Goal: Task Accomplishment & Management: Manage account settings

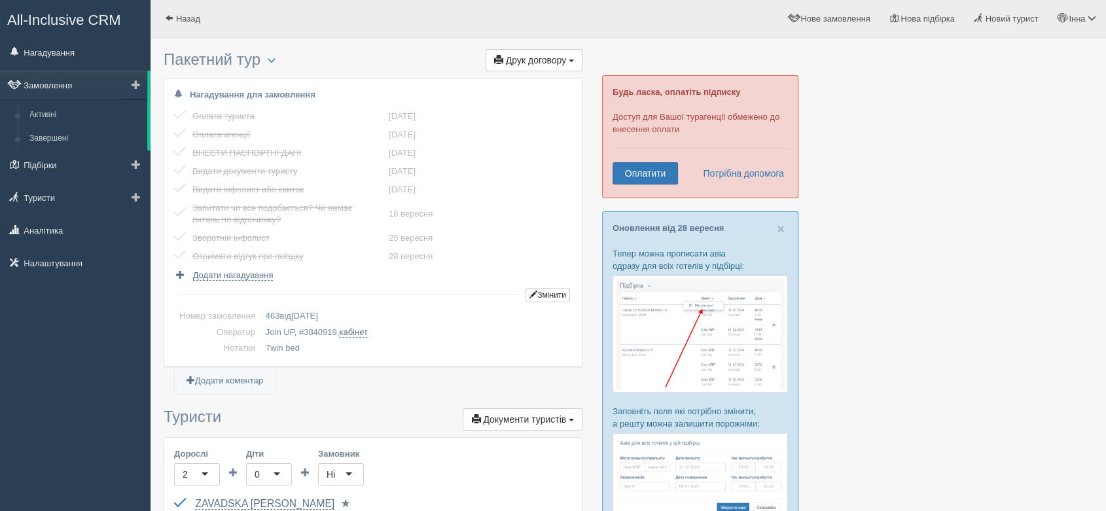
click at [51, 92] on link "Замовлення" at bounding box center [73, 85] width 147 height 29
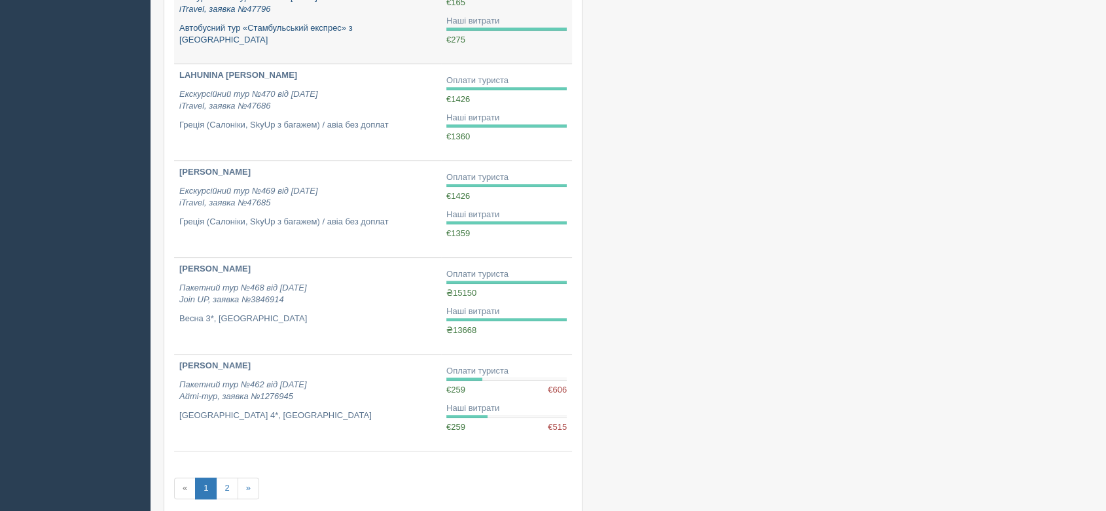
scroll to position [727, 0]
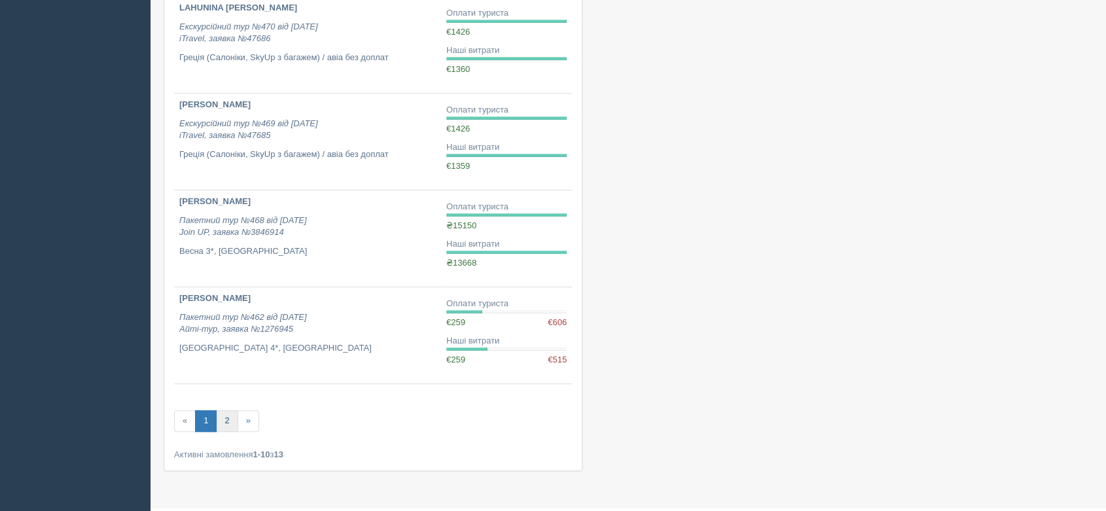
click at [222, 421] on link "2" at bounding box center [227, 421] width 22 height 22
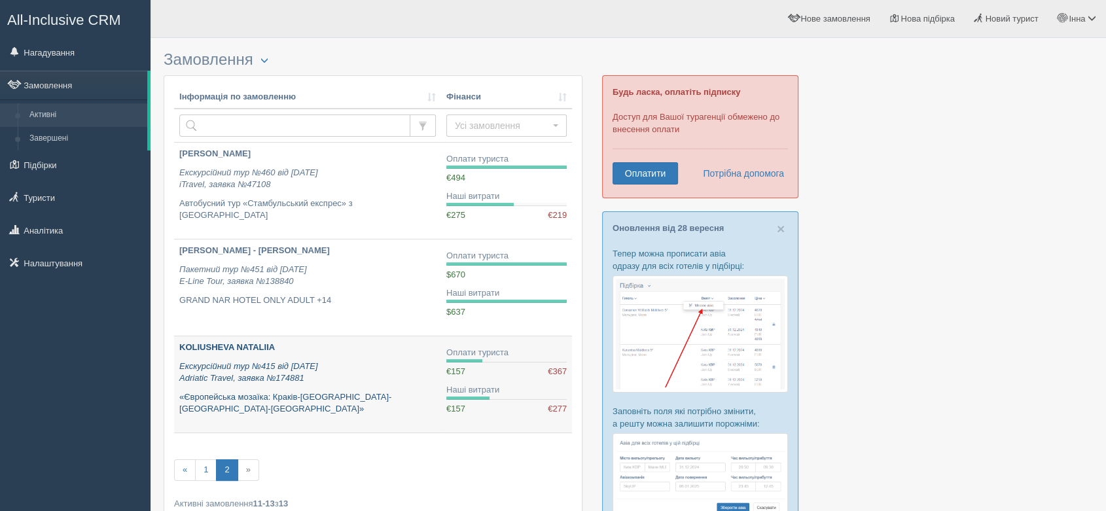
click at [381, 372] on p "Екскурсійний тур №415 від 18.07.2025 Adriatic Travel, заявка №174881" at bounding box center [307, 372] width 256 height 24
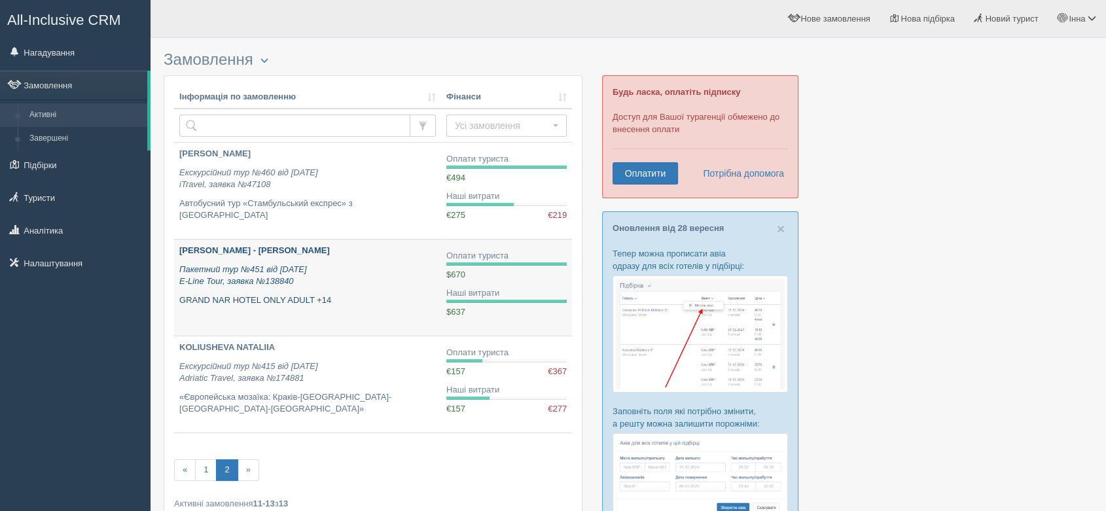
click at [351, 266] on p "Пакетний тур №451 від 14.08.2025 E-Line Tour, заявка №138840" at bounding box center [307, 276] width 256 height 24
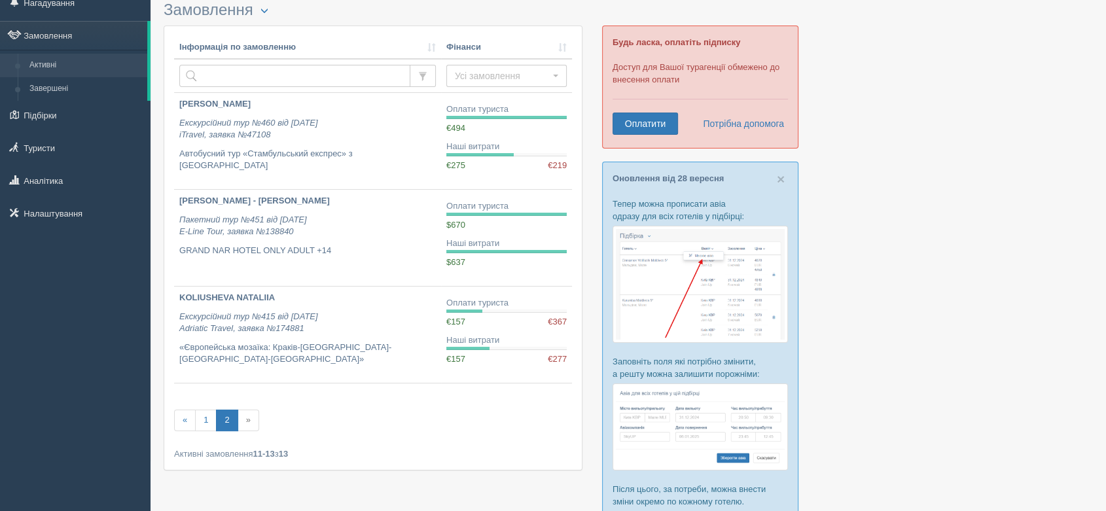
scroll to position [73, 0]
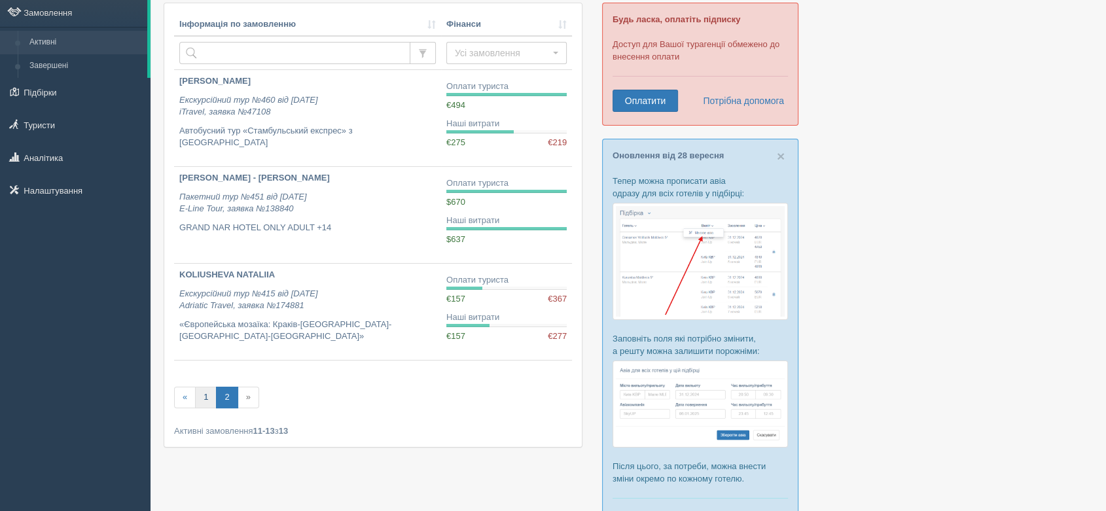
click at [206, 396] on link "1" at bounding box center [206, 398] width 22 height 22
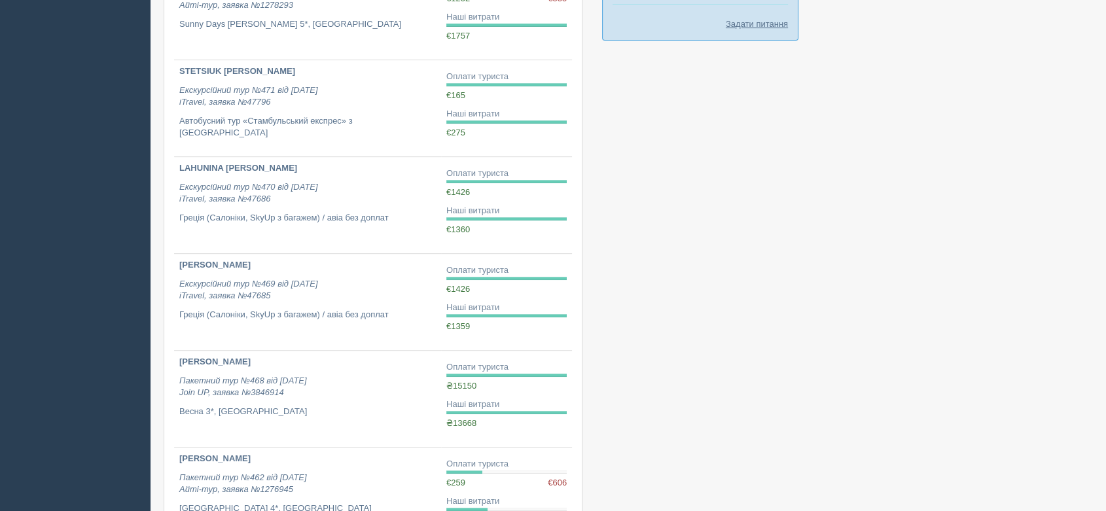
scroll to position [727, 0]
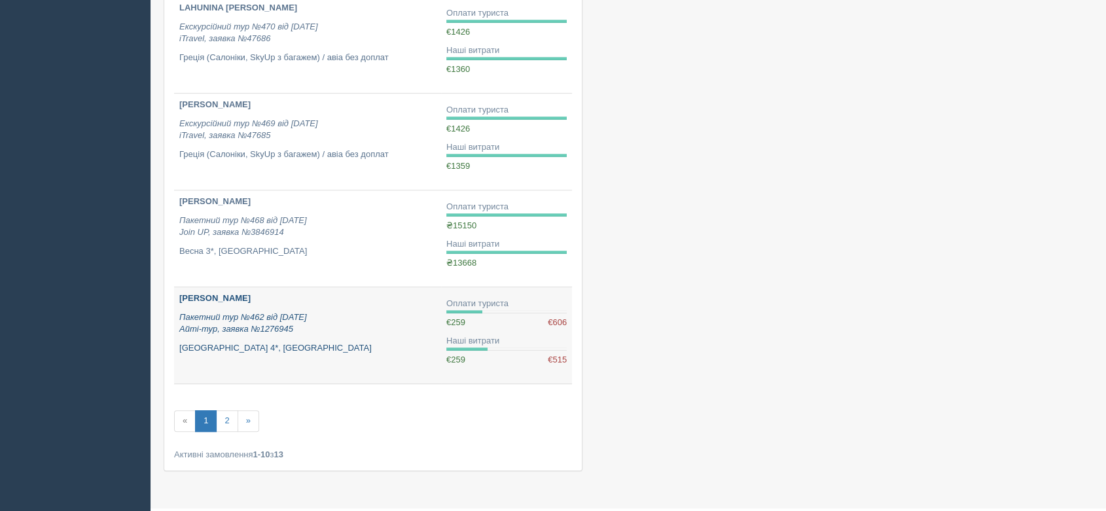
click at [326, 332] on p "Пакетний тур №462 від [DATE] Айті-тур, заявка №1276945" at bounding box center [307, 323] width 256 height 24
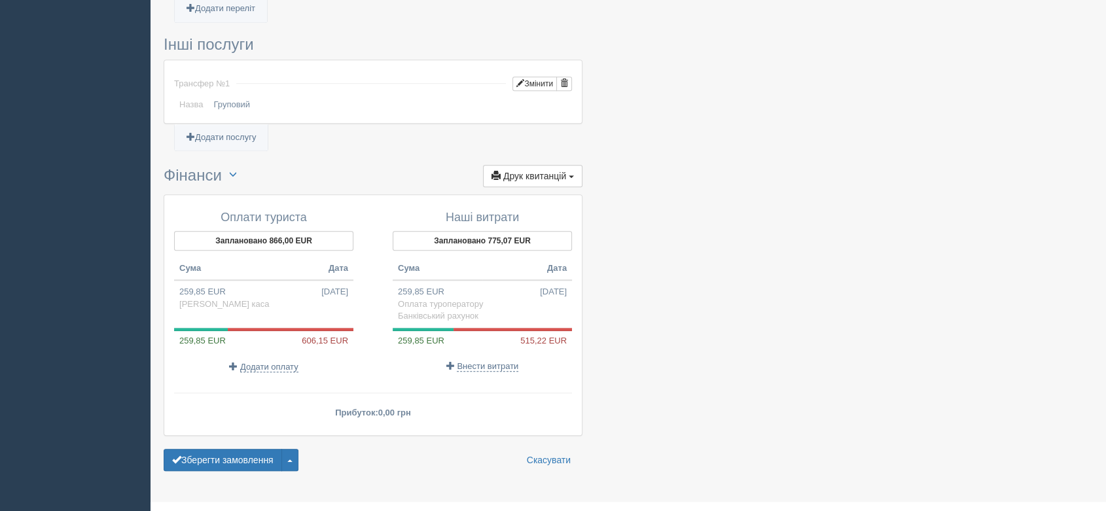
scroll to position [1009, 0]
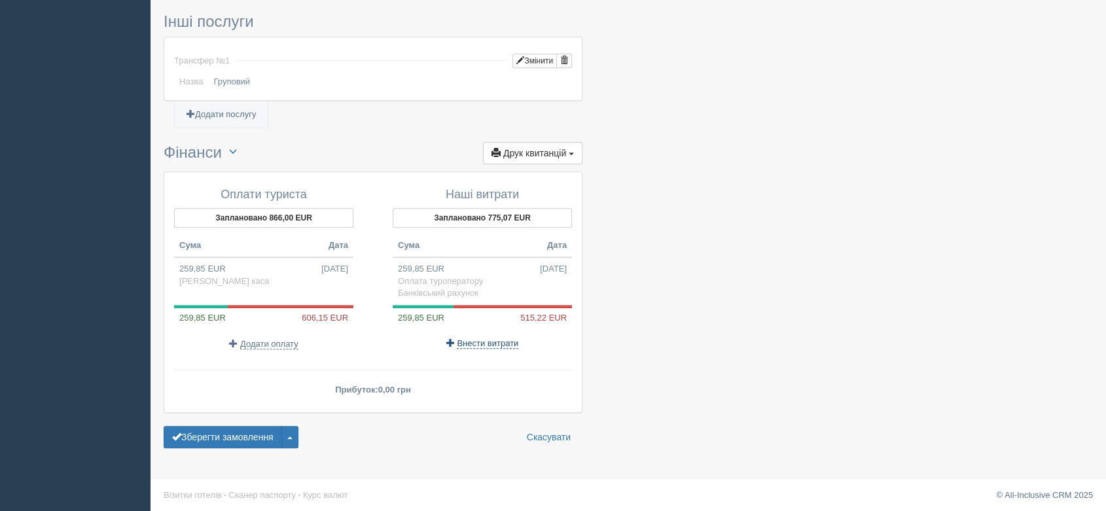
click at [485, 338] on span "Внести витрати" at bounding box center [487, 343] width 61 height 10
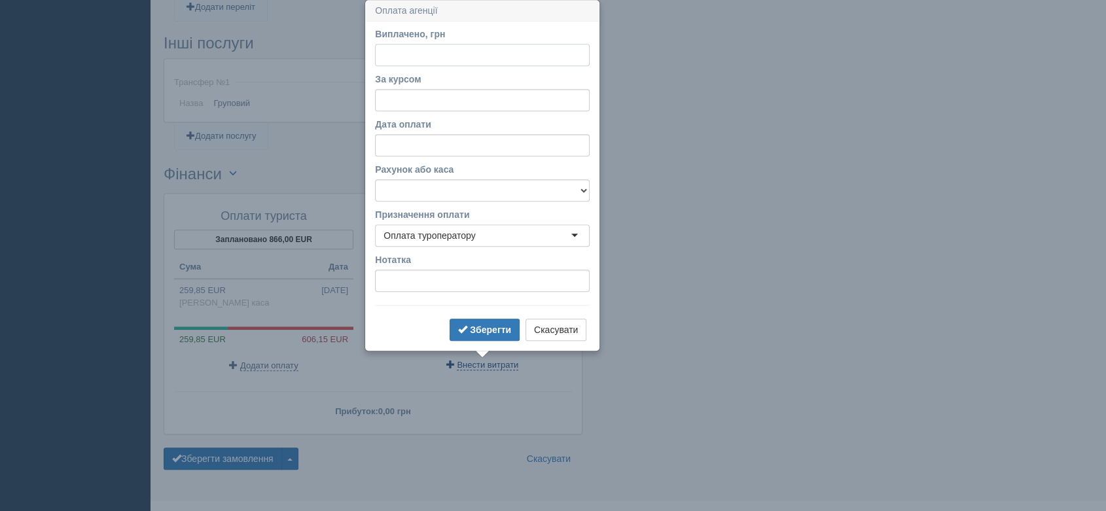
scroll to position [987, 0]
paste input "29120"
type input "29120"
click at [424, 93] on input "За курсом" at bounding box center [482, 101] width 215 height 22
type input "49.51"
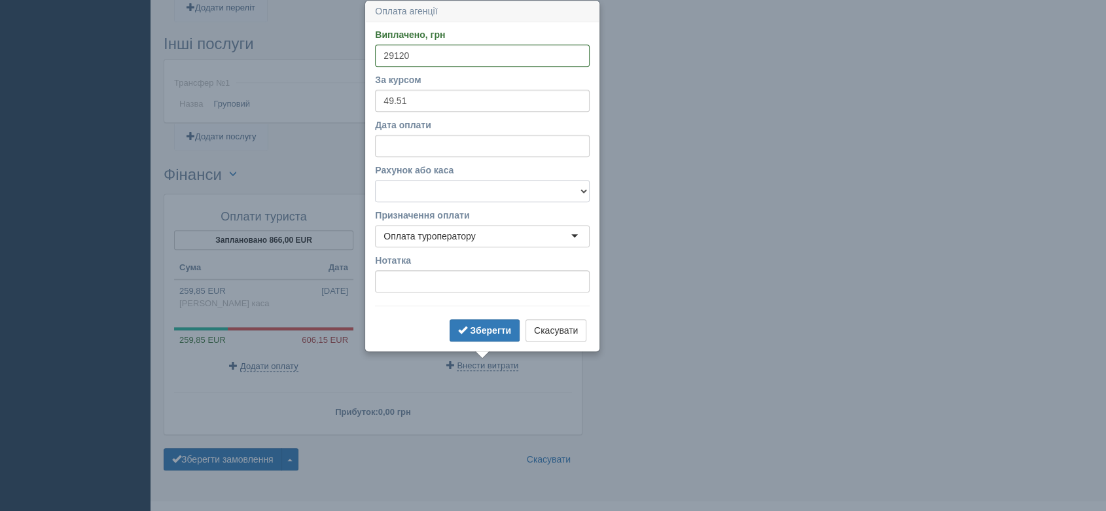
click at [446, 191] on select "Банківський рахунок Готівкова каса" at bounding box center [482, 191] width 215 height 22
select select "1168"
click at [375, 180] on select "Банківський рахунок Готівкова каса" at bounding box center [482, 191] width 215 height 22
click at [487, 334] on b "Зберегти" at bounding box center [490, 330] width 41 height 10
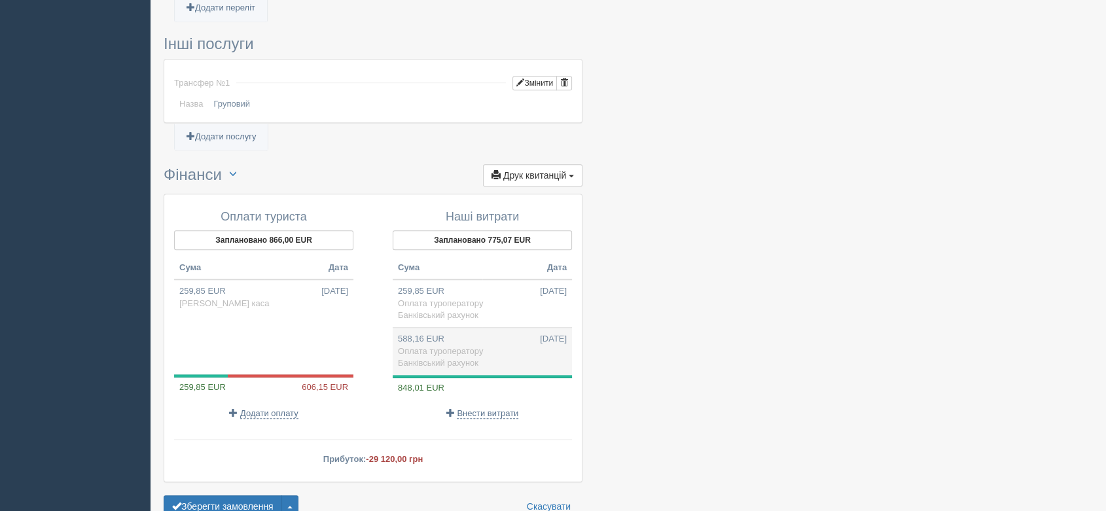
scroll to position [1056, 0]
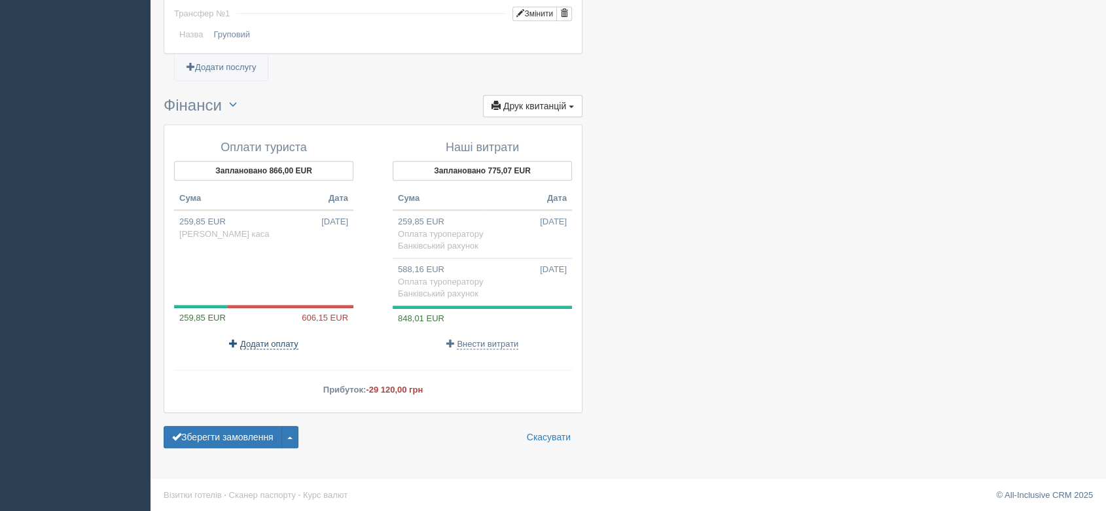
click at [265, 339] on span "Додати оплату" at bounding box center [269, 344] width 58 height 10
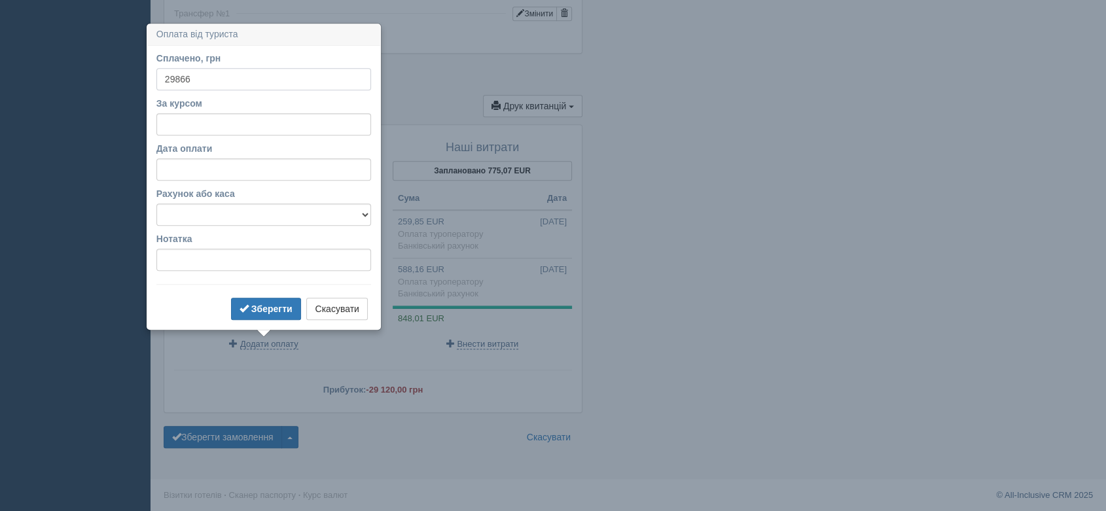
type input "29866"
click at [215, 124] on input "За курсом" at bounding box center [263, 124] width 215 height 22
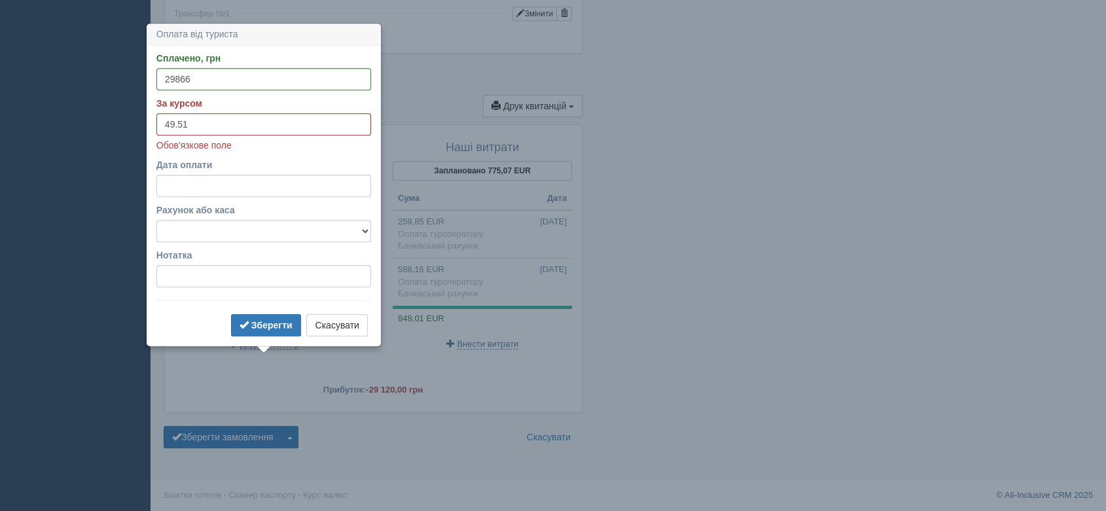
type input "49.51"
click at [240, 230] on select "Банківський рахунок Готівкова каса" at bounding box center [263, 231] width 215 height 22
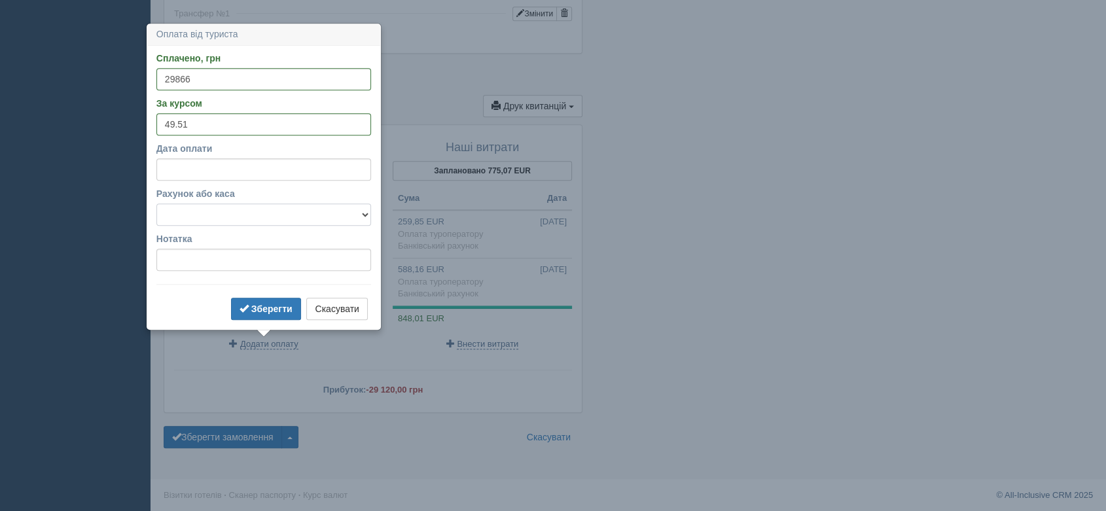
select select "1167"
click at [156, 203] on select "Банківський рахунок Готівкова каса" at bounding box center [263, 214] width 215 height 22
click at [217, 161] on input "Дата оплати" at bounding box center [263, 169] width 215 height 22
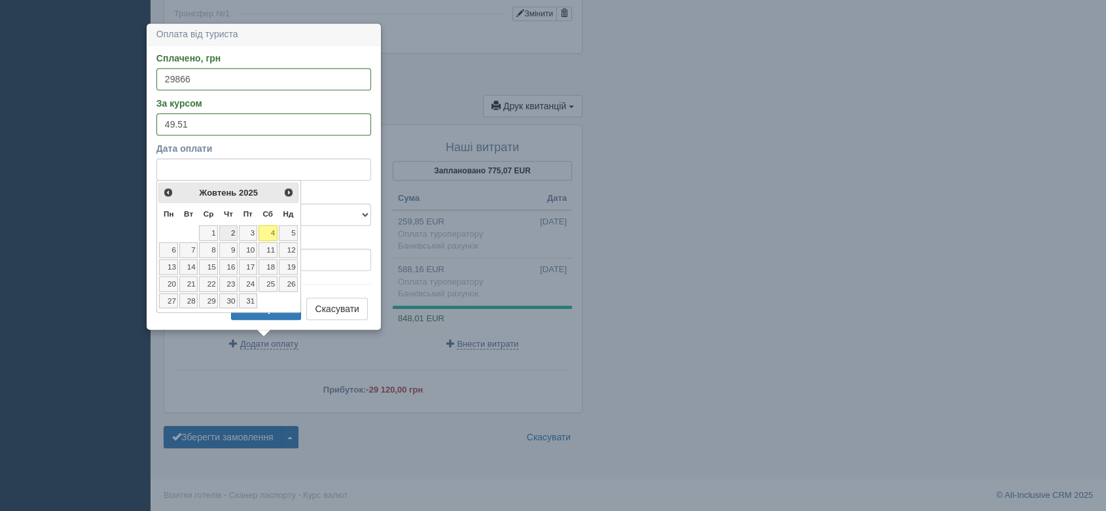
click at [230, 232] on link "2" at bounding box center [228, 233] width 18 height 16
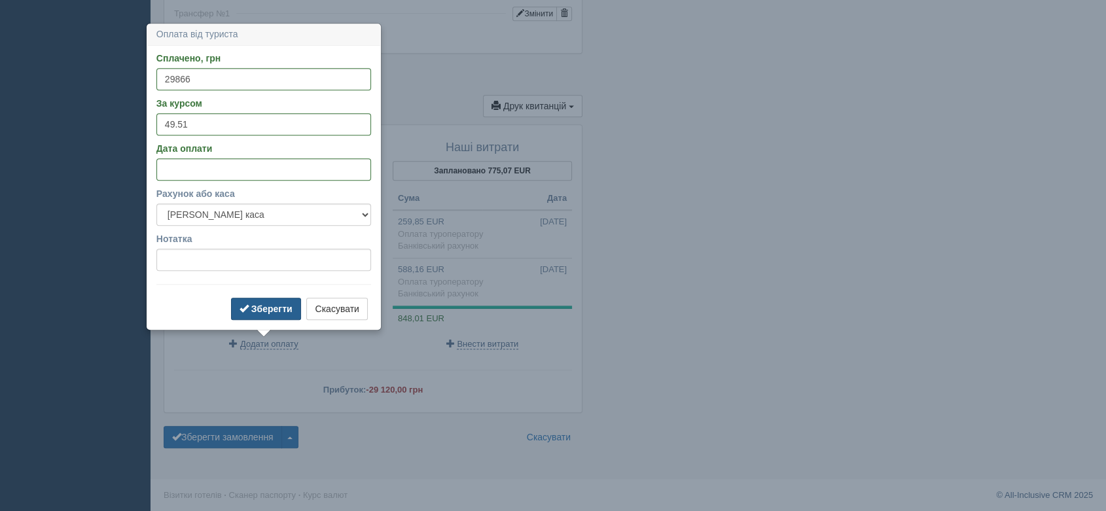
click at [272, 314] on button "Зберегти" at bounding box center [266, 309] width 70 height 22
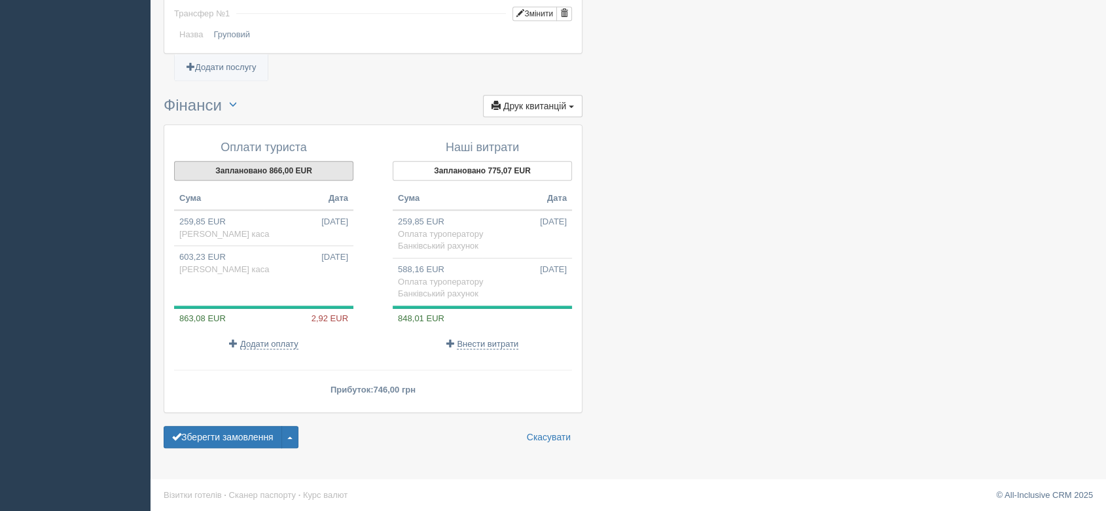
click at [315, 171] on button "Заплановано 866,00 EUR" at bounding box center [263, 171] width 179 height 20
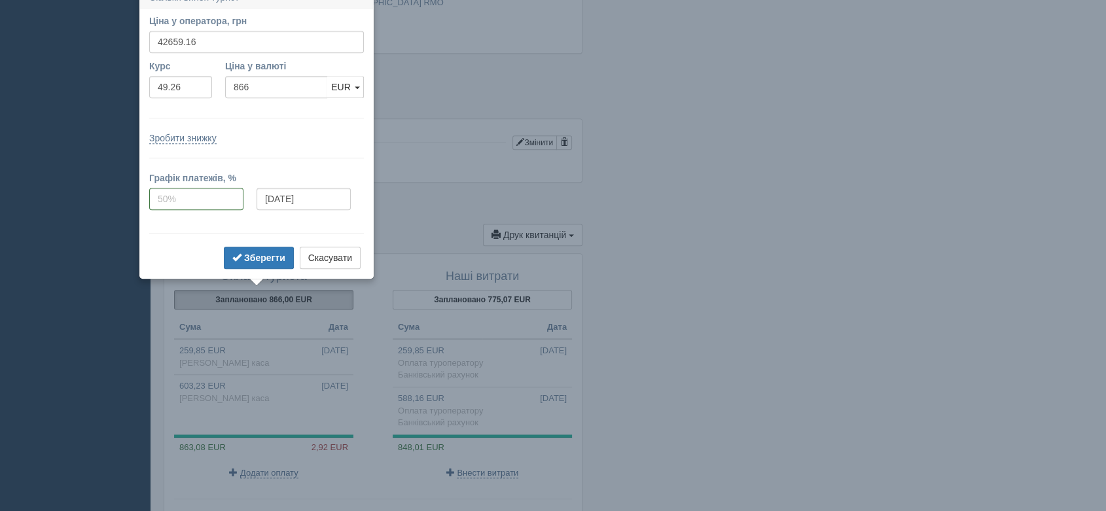
scroll to position [913, 0]
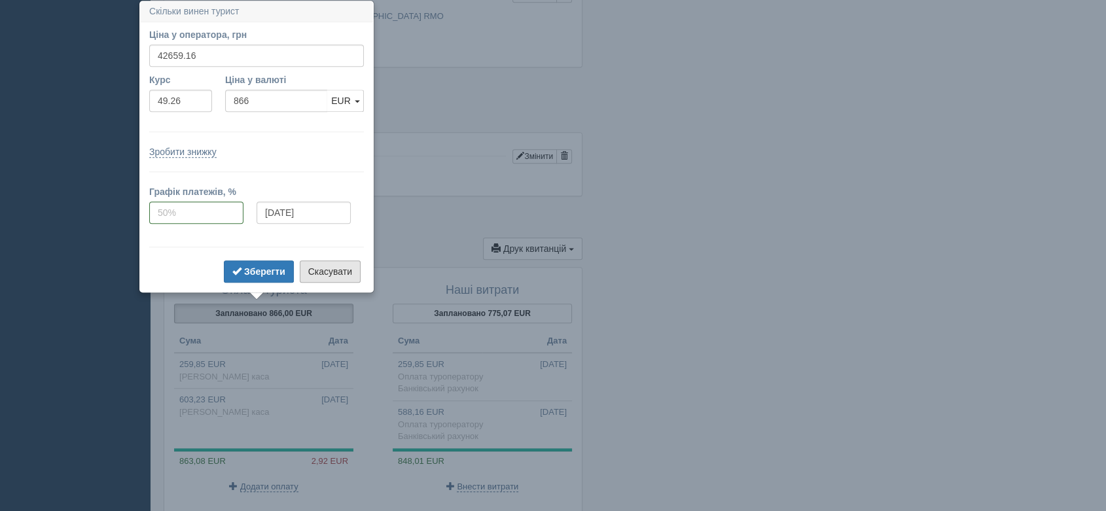
click at [315, 273] on button "Скасувати" at bounding box center [330, 271] width 61 height 22
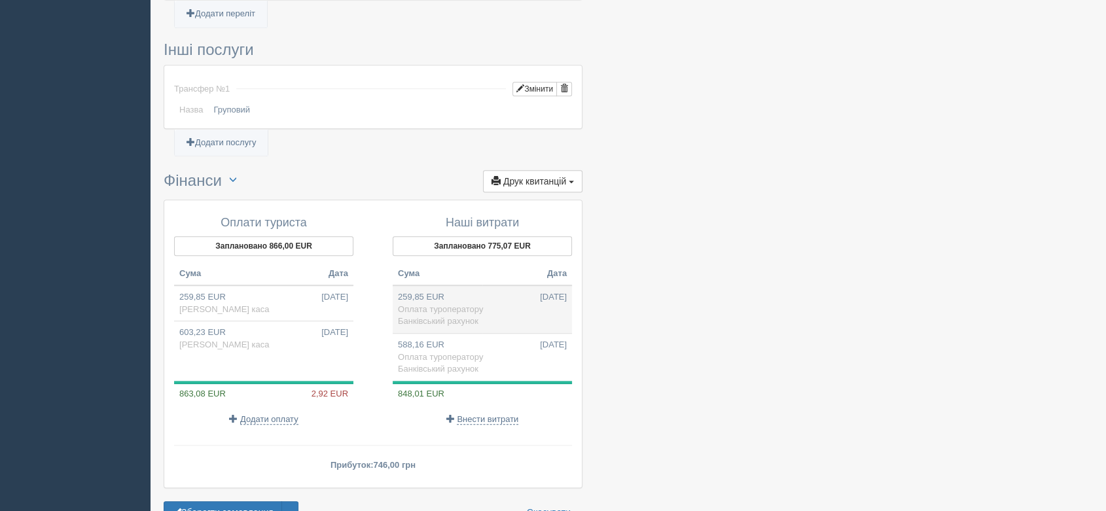
scroll to position [1056, 0]
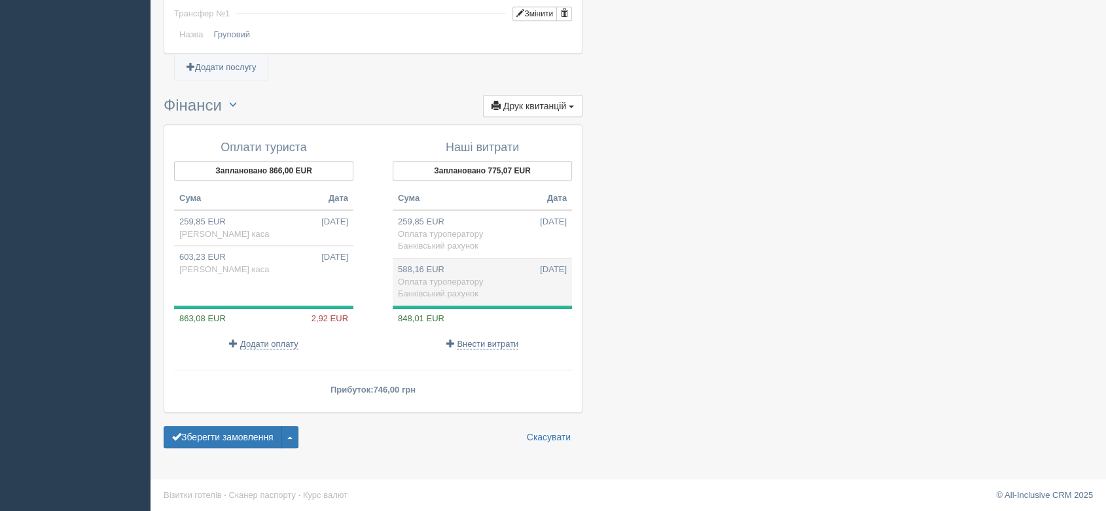
click at [432, 289] on span "Банківський рахунок" at bounding box center [438, 294] width 80 height 10
type input "29120.00"
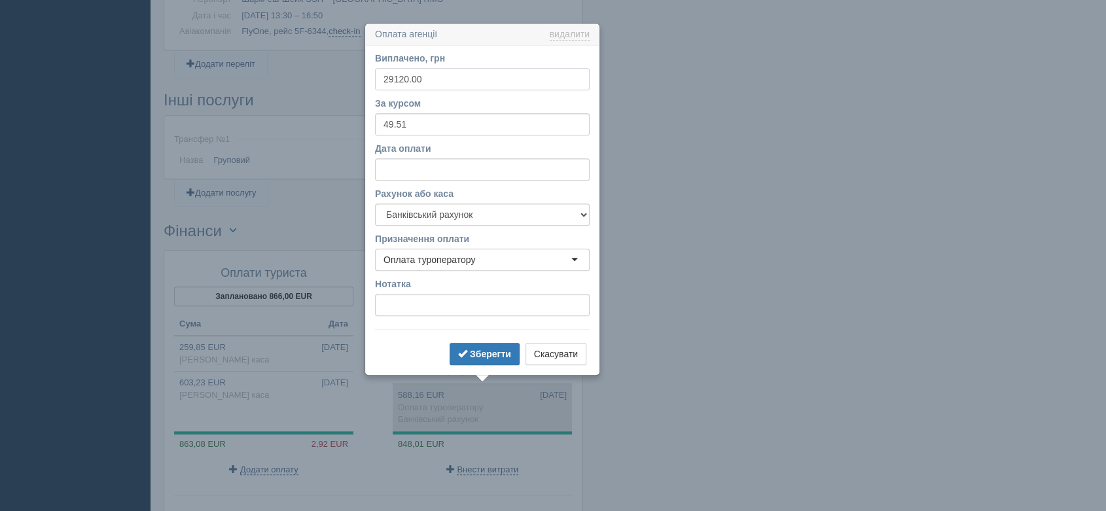
scroll to position [953, 0]
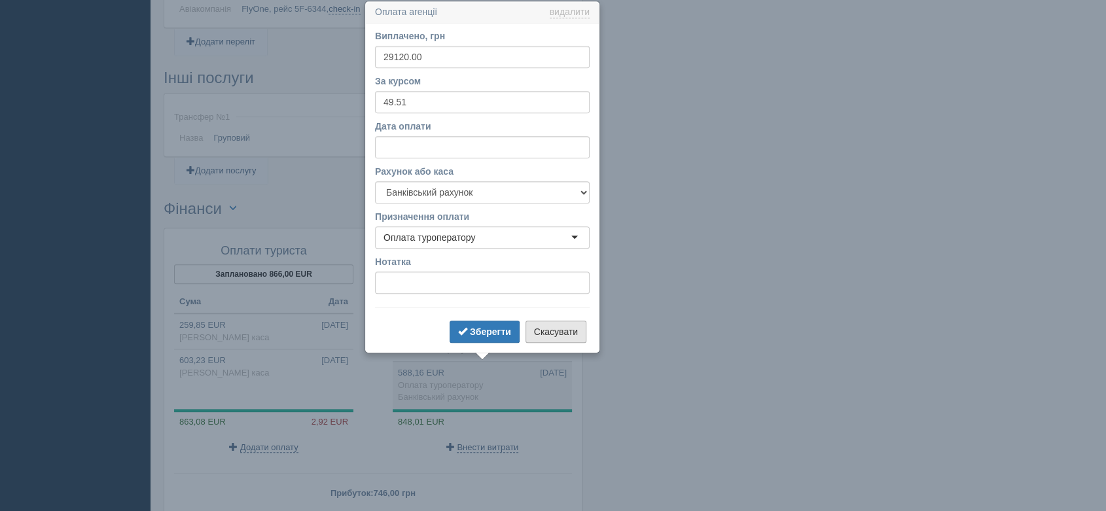
click at [552, 325] on button "Скасувати" at bounding box center [555, 332] width 61 height 22
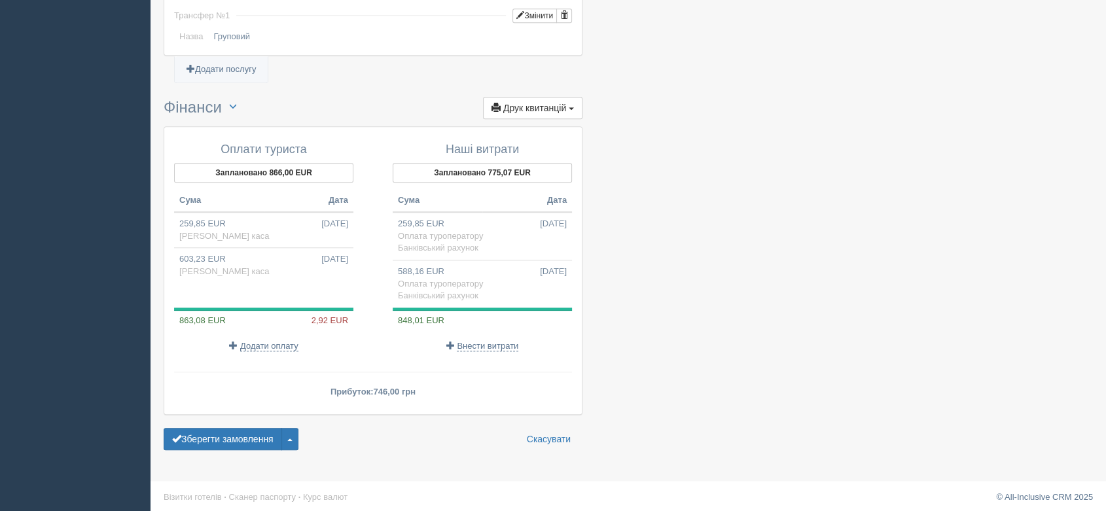
scroll to position [1056, 0]
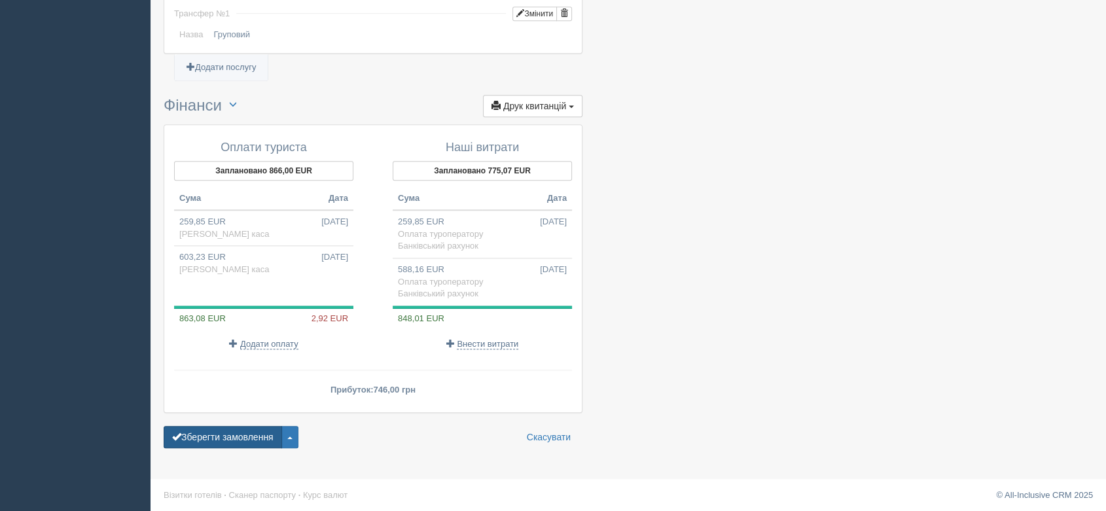
click at [229, 430] on button "Зберегти замовлення" at bounding box center [223, 437] width 118 height 22
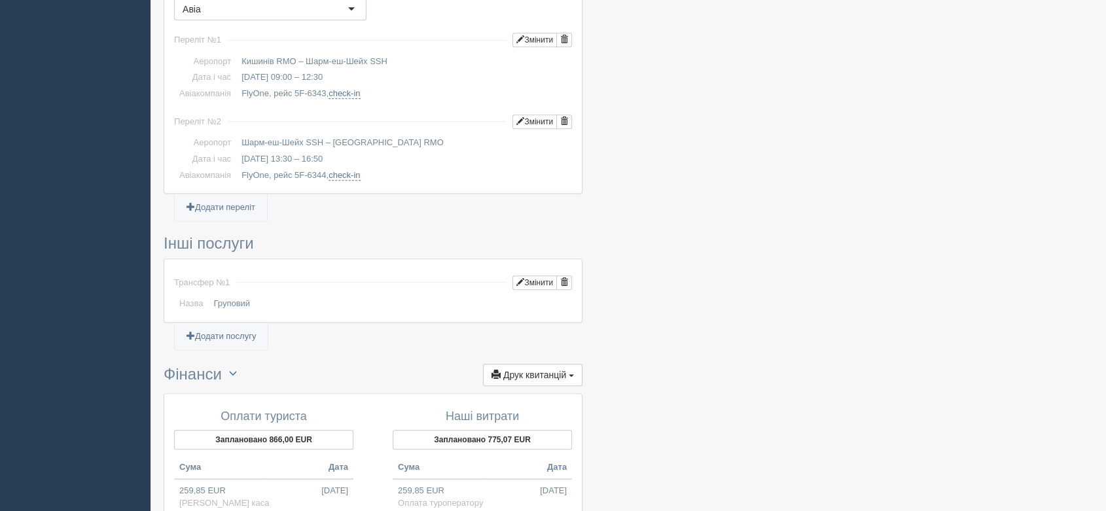
scroll to position [1090, 0]
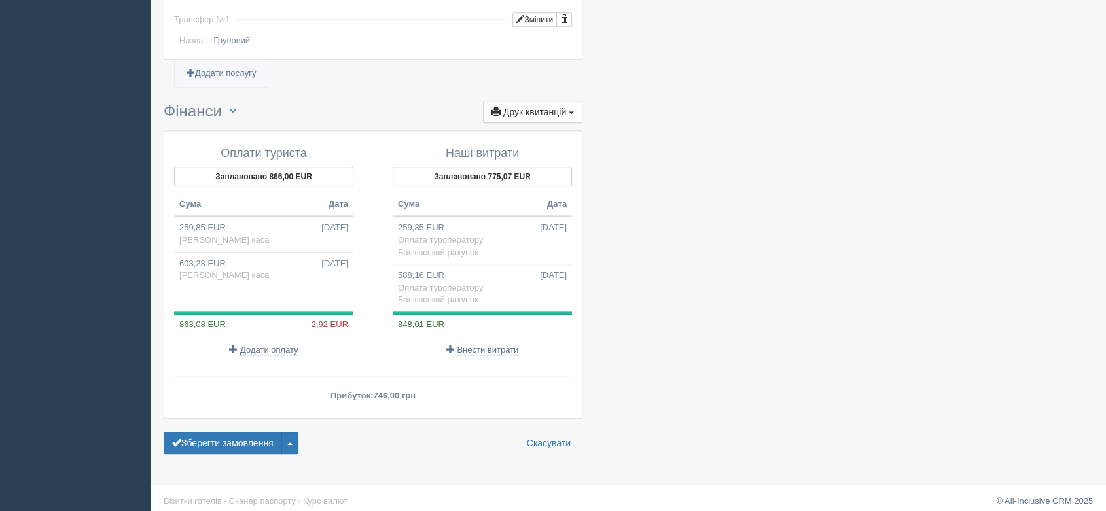
click at [199, 179] on button "Заплановано 866,00 EUR" at bounding box center [263, 177] width 179 height 20
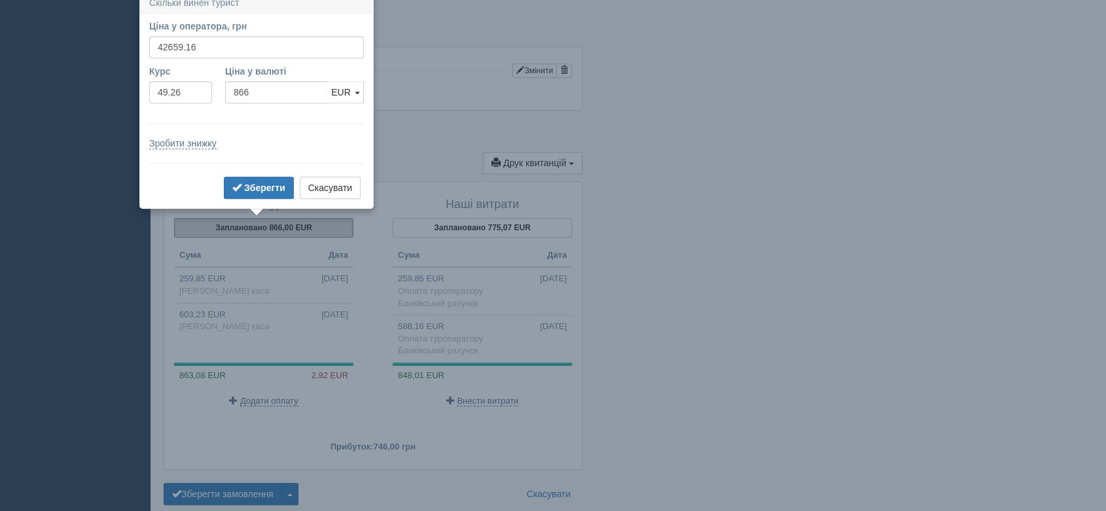
scroll to position [1030, 0]
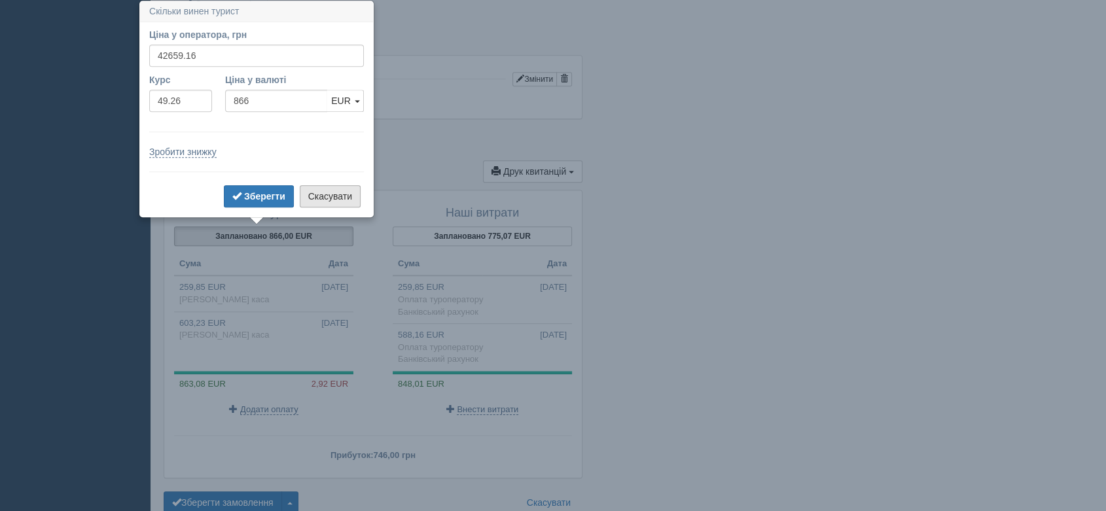
click at [312, 190] on button "Скасувати" at bounding box center [330, 196] width 61 height 22
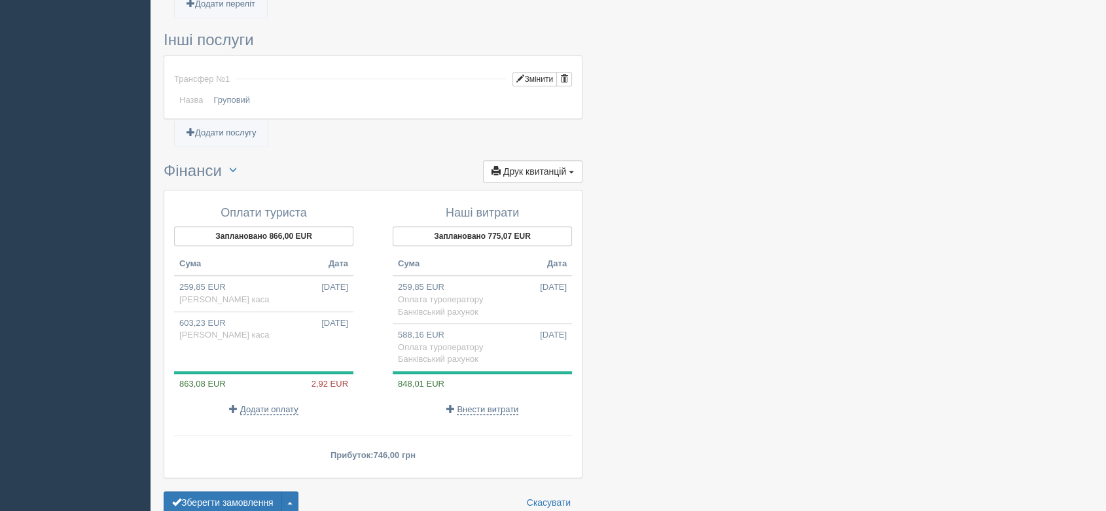
click at [548, 233] on button "Заплановано 775,07 EUR" at bounding box center [482, 236] width 179 height 20
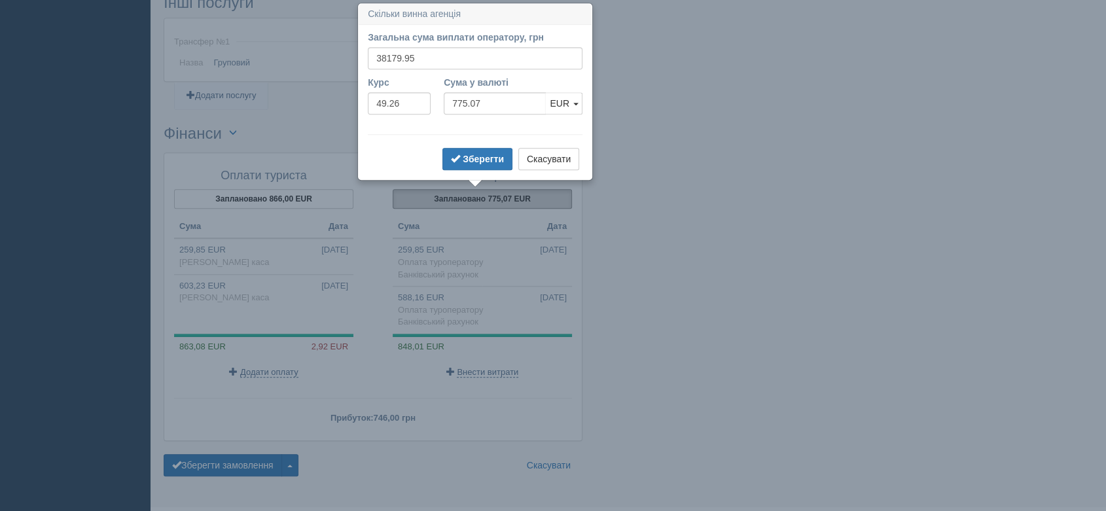
scroll to position [1070, 0]
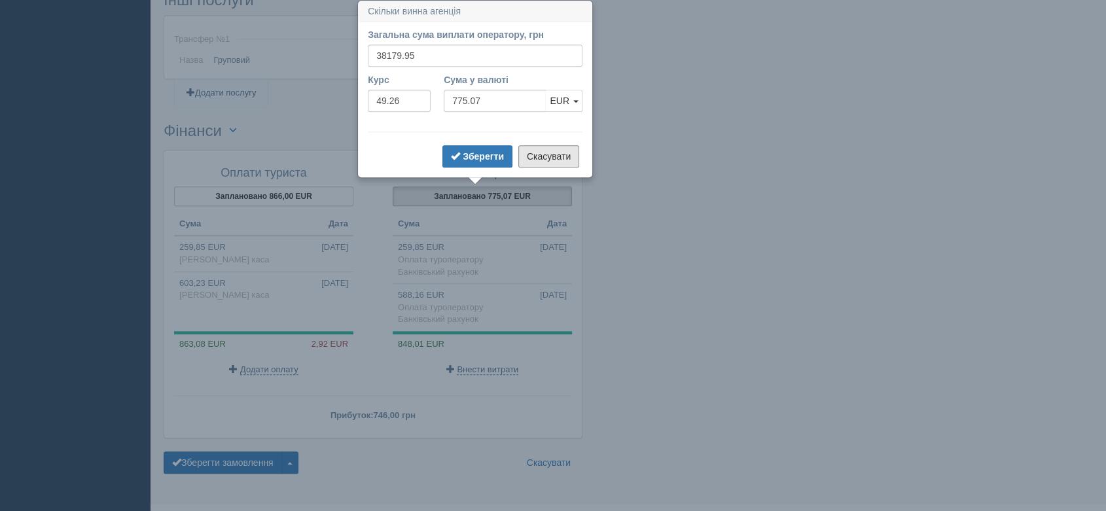
click at [570, 159] on button "Скасувати" at bounding box center [548, 156] width 61 height 22
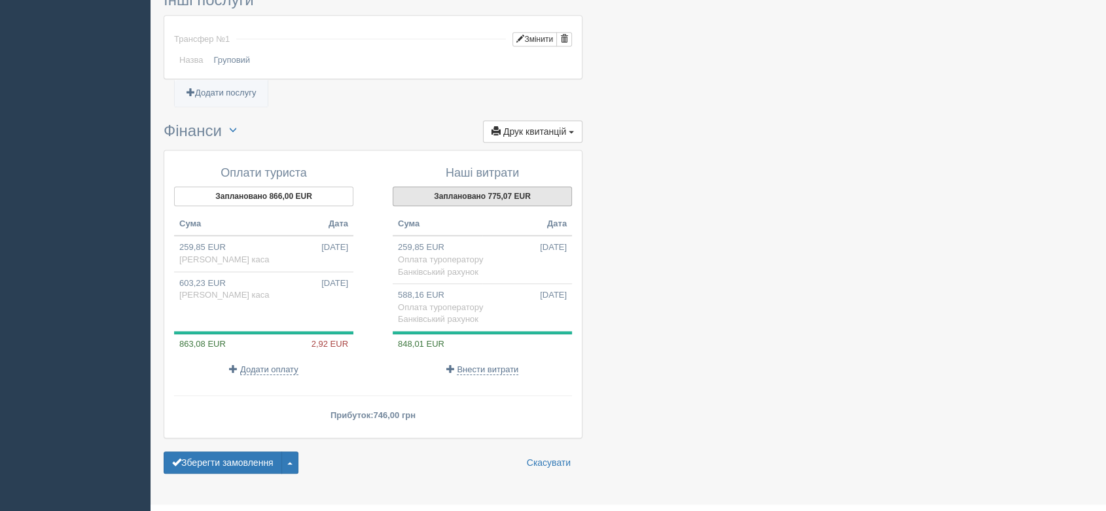
click at [529, 194] on button "Заплановано 775,07 EUR" at bounding box center [482, 196] width 179 height 20
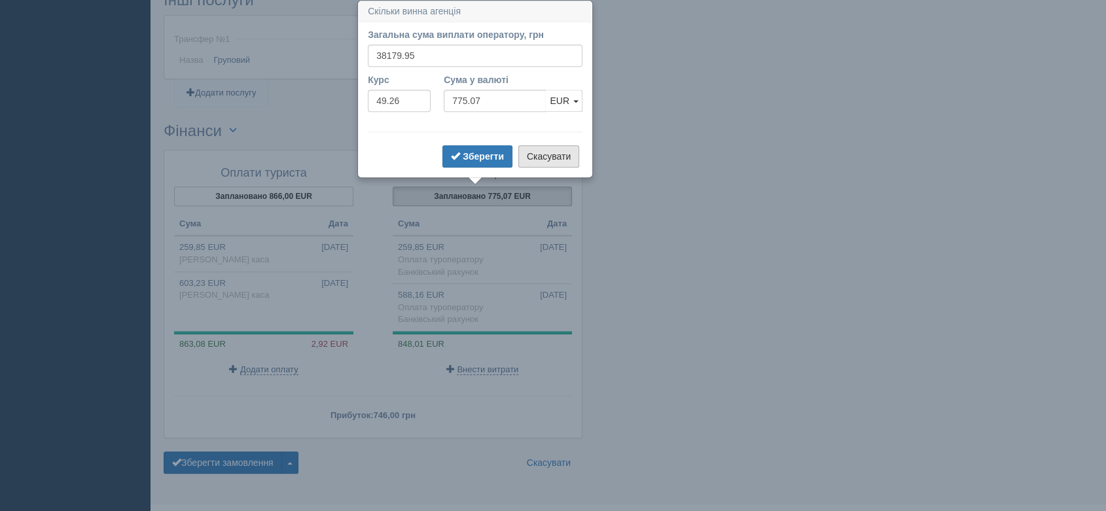
click at [561, 156] on button "Скасувати" at bounding box center [548, 156] width 61 height 22
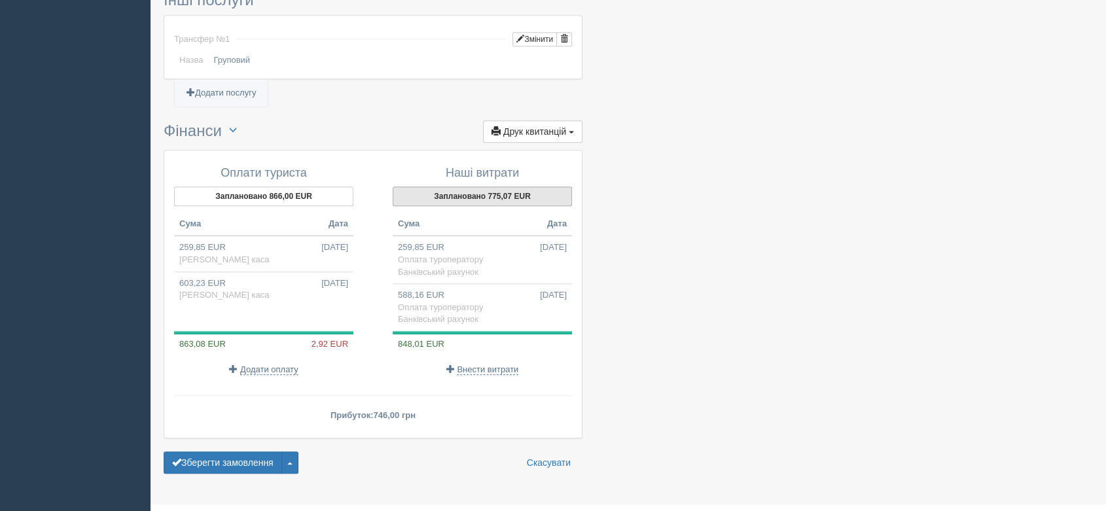
click at [526, 189] on button "Заплановано 775,07 EUR" at bounding box center [482, 196] width 179 height 20
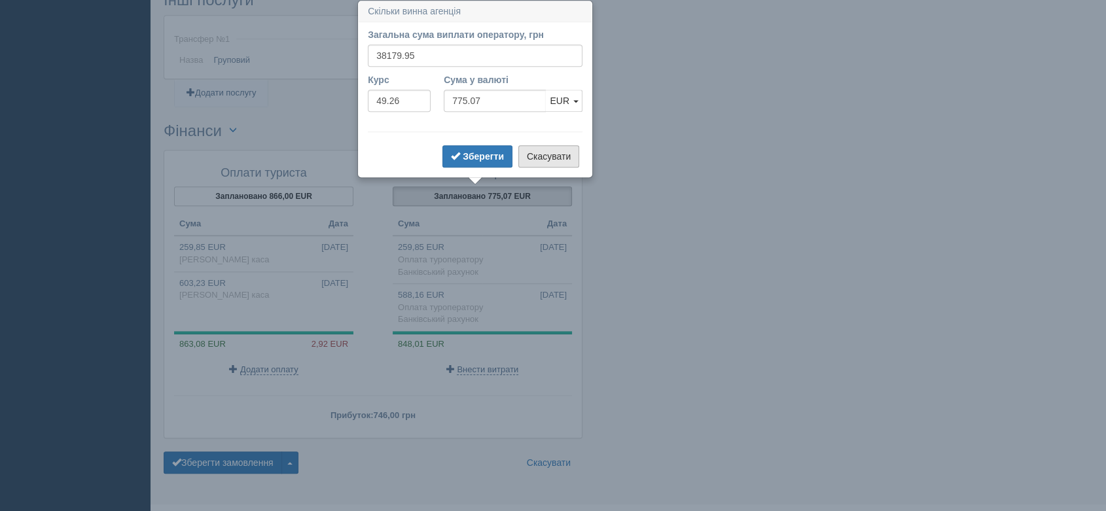
click at [535, 158] on button "Скасувати" at bounding box center [548, 156] width 61 height 22
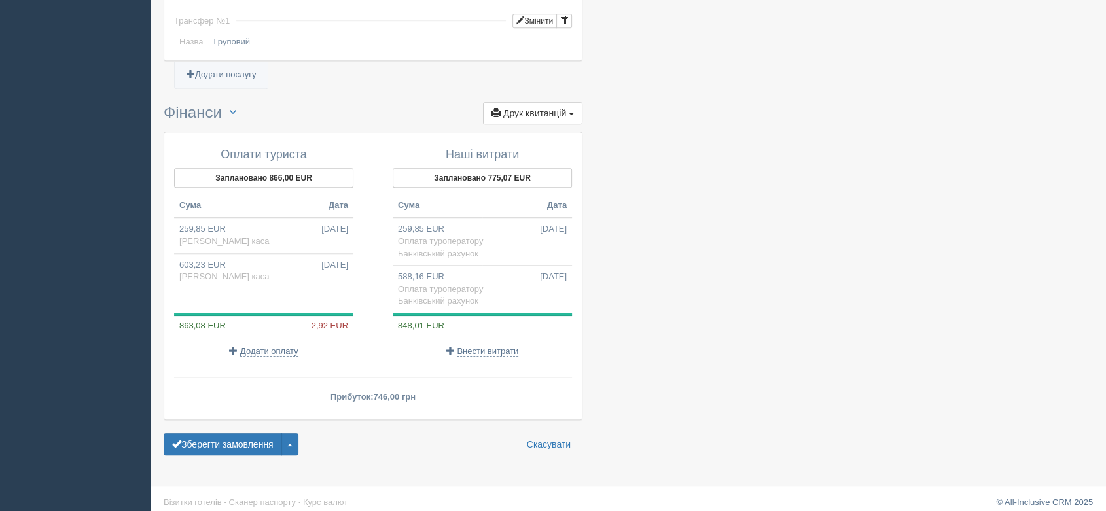
scroll to position [1096, 0]
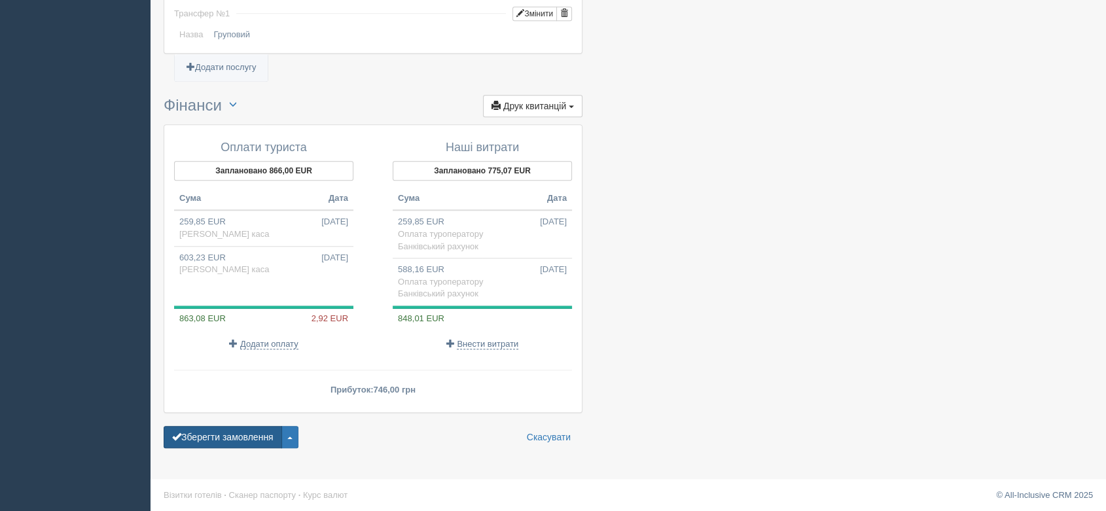
click at [222, 438] on button "Зберегти замовлення" at bounding box center [223, 437] width 118 height 22
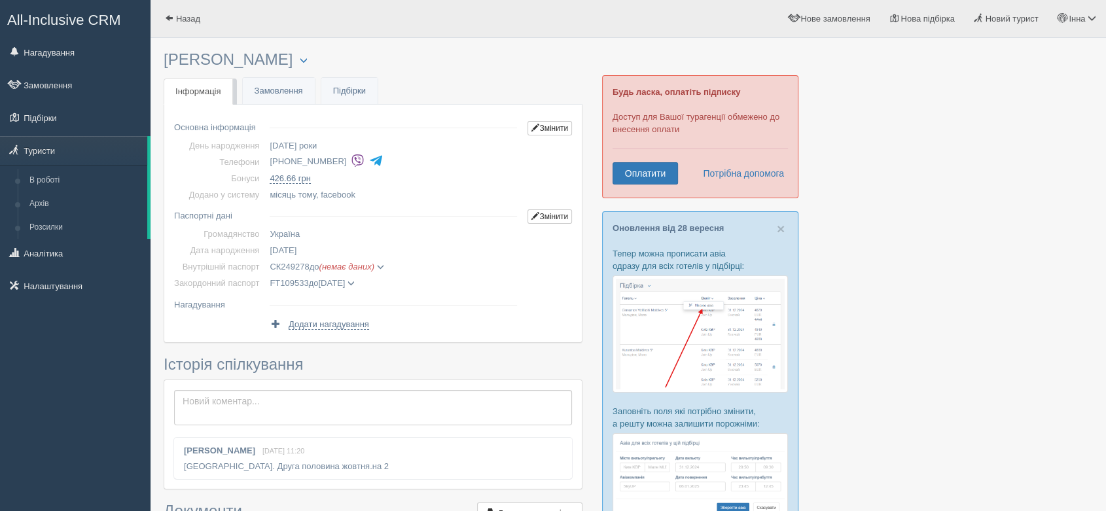
click at [351, 156] on img at bounding box center [358, 161] width 14 height 14
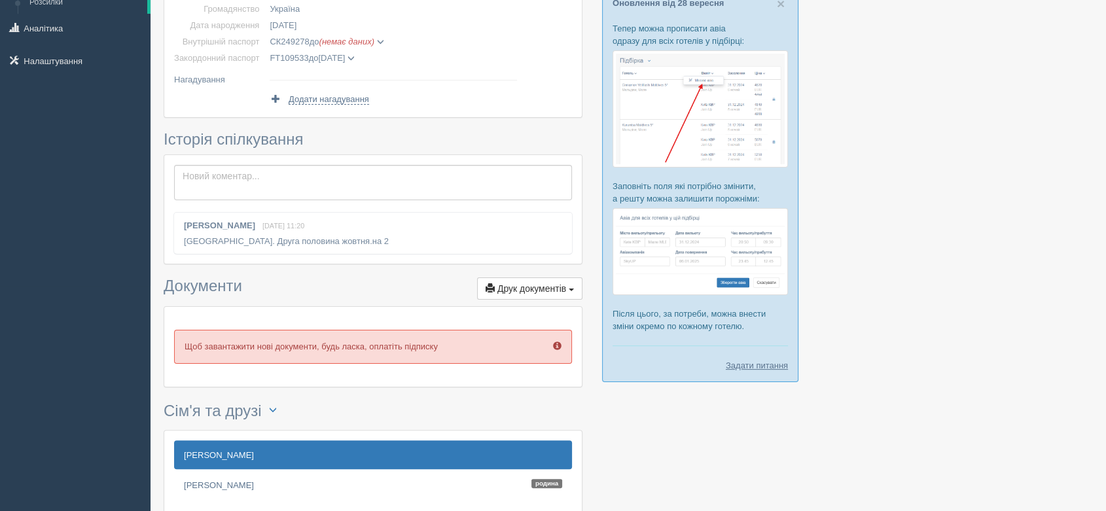
scroll to position [338, 0]
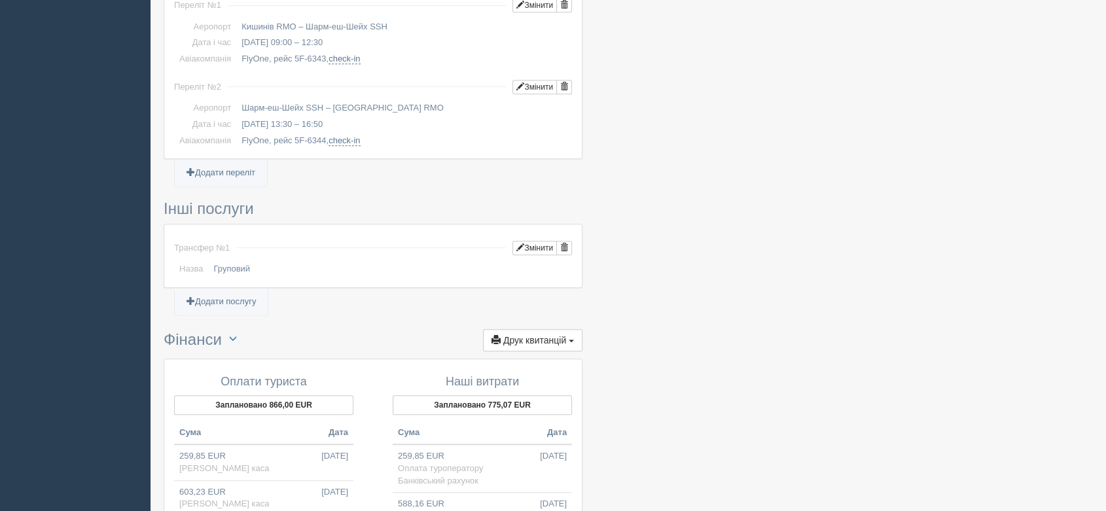
scroll to position [1096, 0]
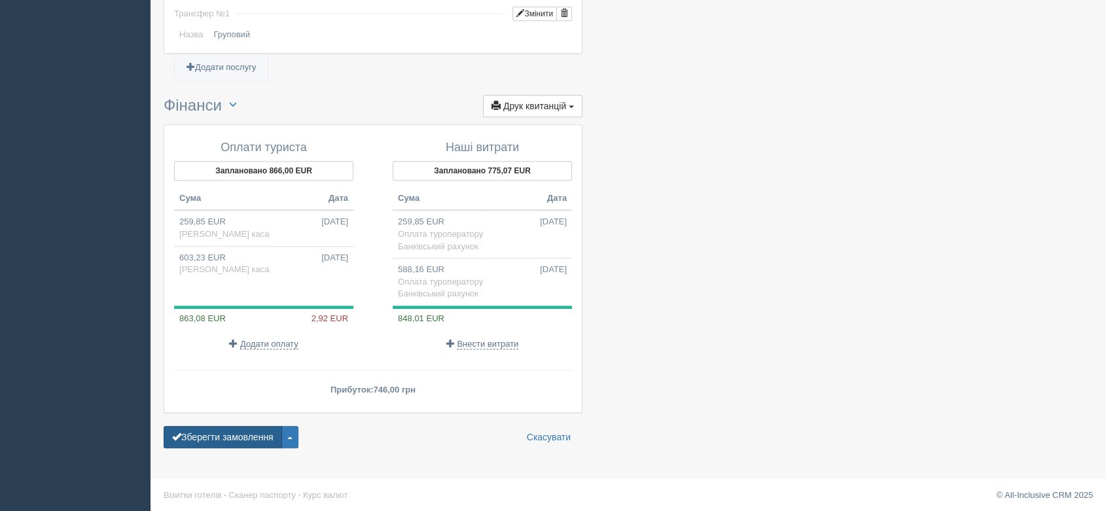
click at [209, 434] on button "Зберегти замовлення" at bounding box center [223, 437] width 118 height 22
